Goal: Find specific page/section: Find specific page/section

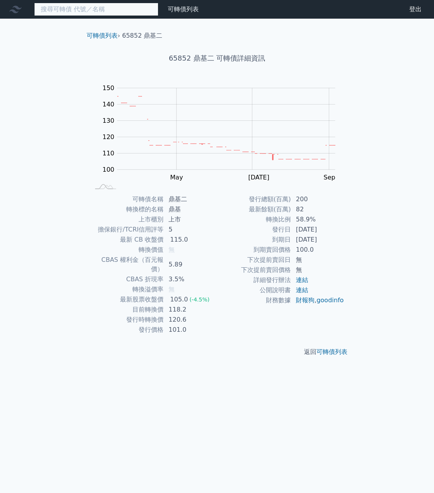
click at [106, 12] on input at bounding box center [96, 9] width 124 height 13
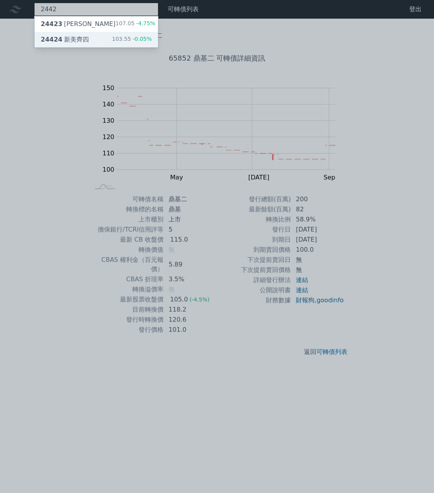
type input "2442"
click at [78, 37] on div "24424 新美齊四" at bounding box center [65, 39] width 48 height 9
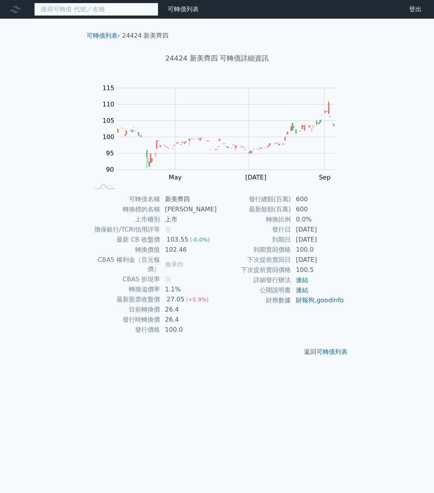
click at [88, 15] on input at bounding box center [96, 9] width 124 height 13
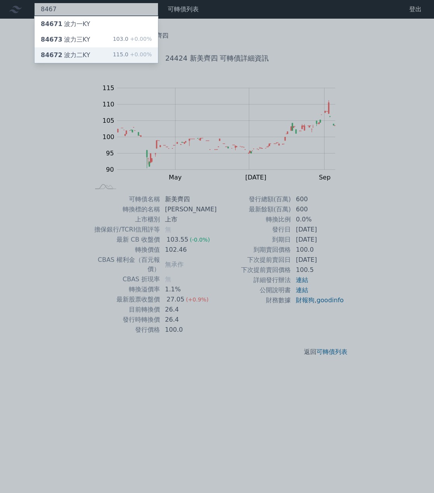
type input "8467"
click at [77, 56] on div "84672 波力二KY" at bounding box center [65, 55] width 49 height 9
